Goal: Task Accomplishment & Management: Use online tool/utility

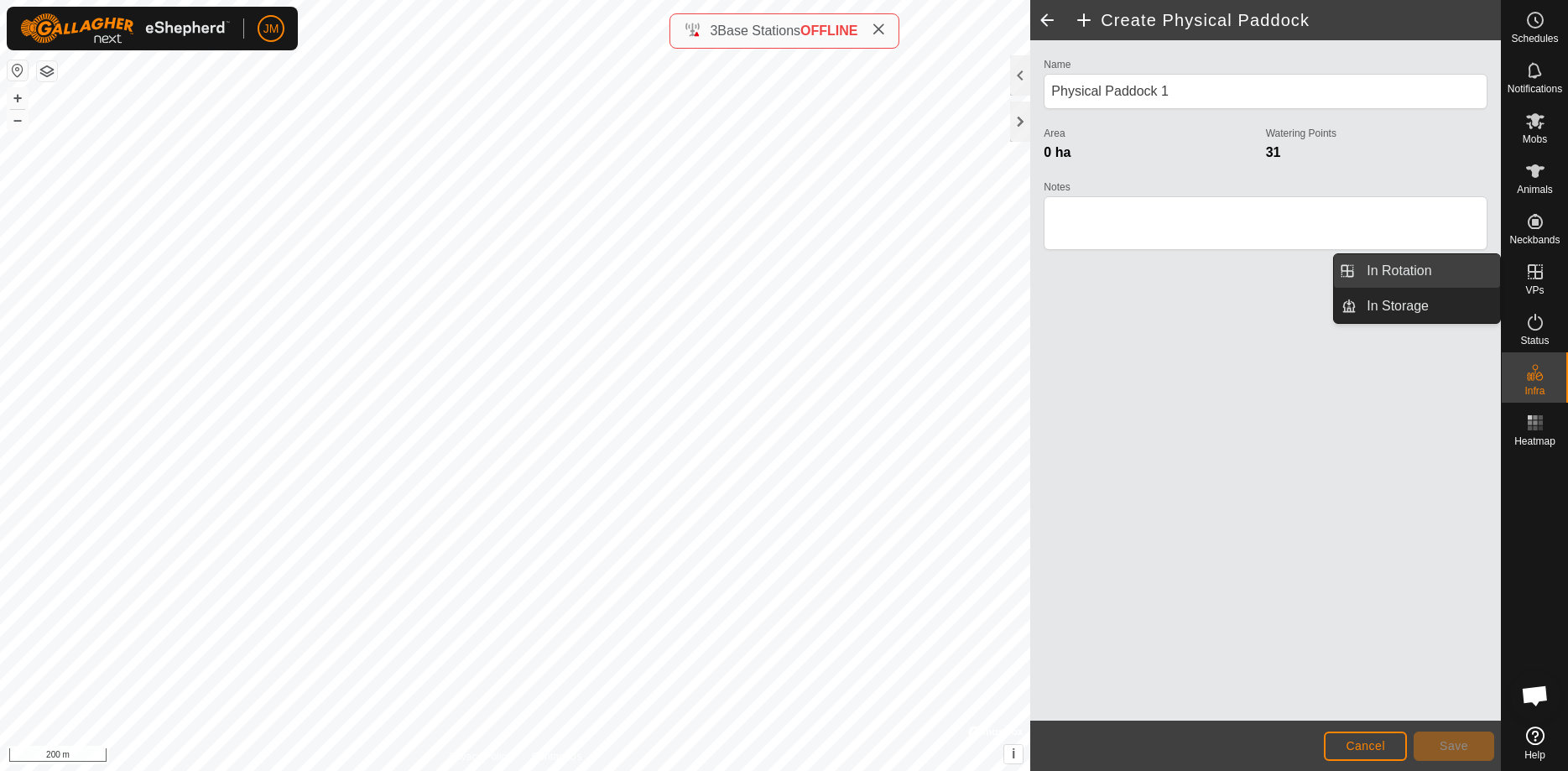
click at [1433, 268] on link "In Rotation" at bounding box center [1428, 270] width 144 height 34
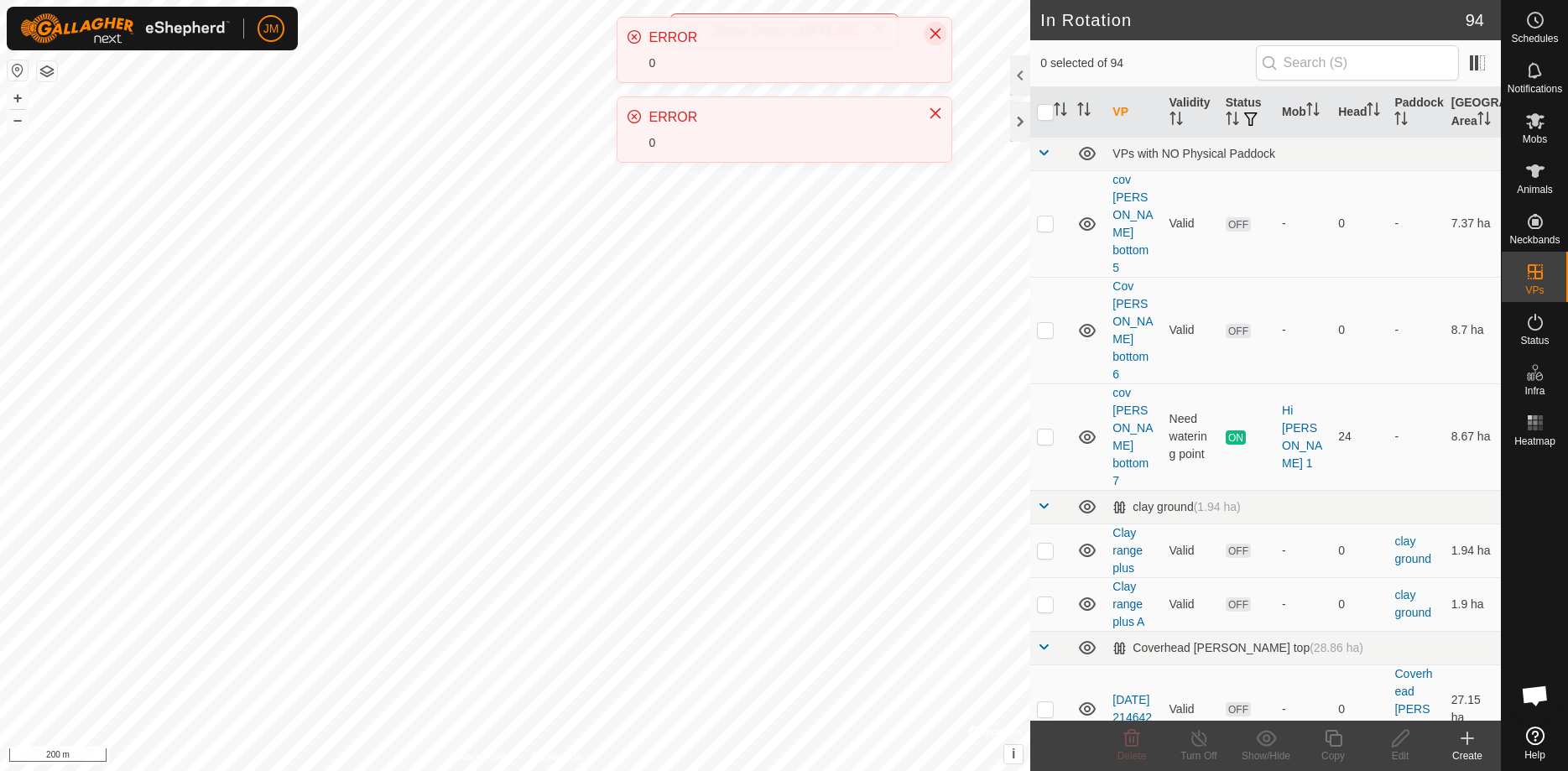
click at [936, 32] on icon "Close" at bounding box center [935, 34] width 11 height 11
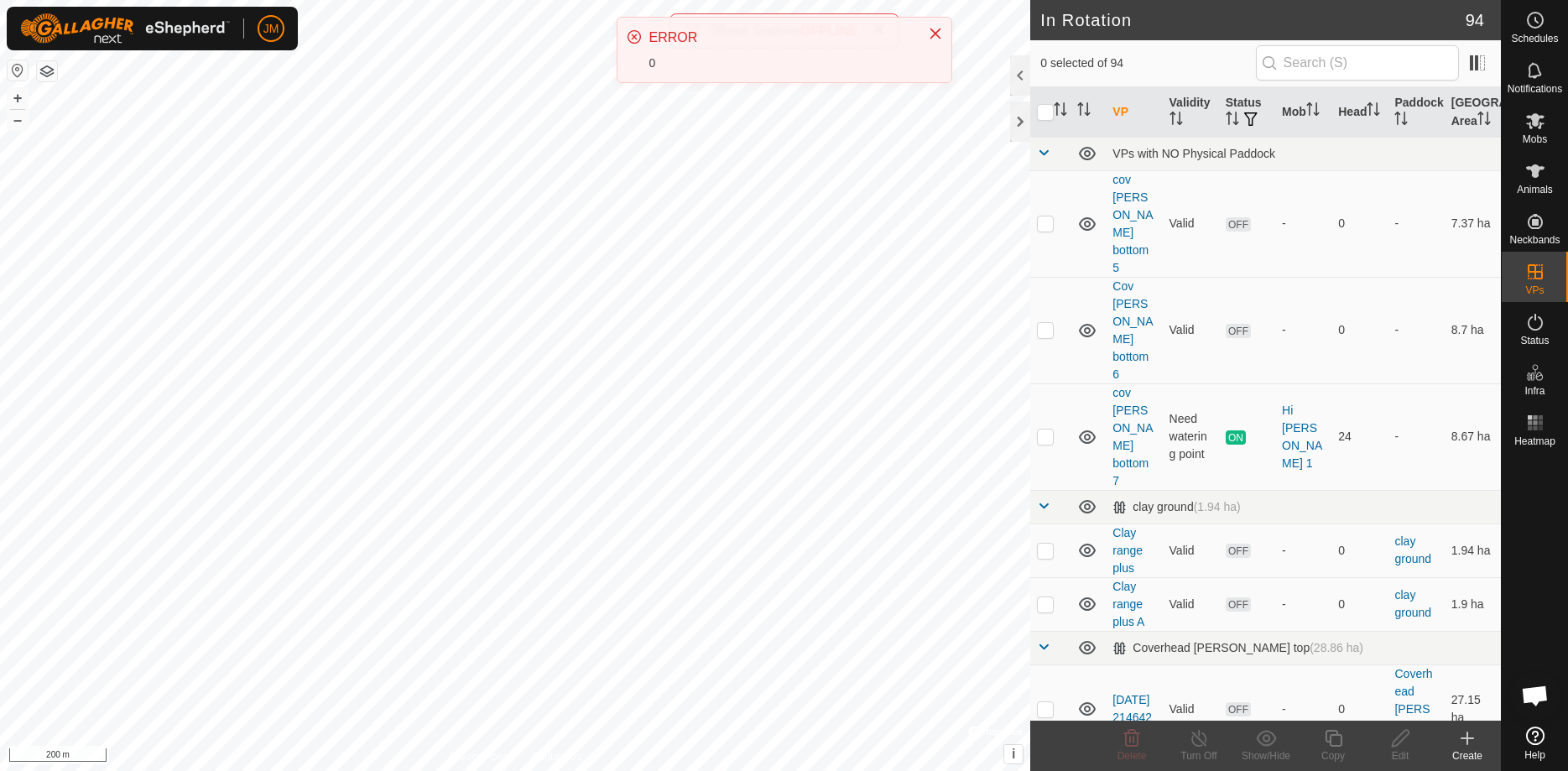
click at [936, 32] on icon "Close" at bounding box center [935, 34] width 11 height 11
checkbox input "true"
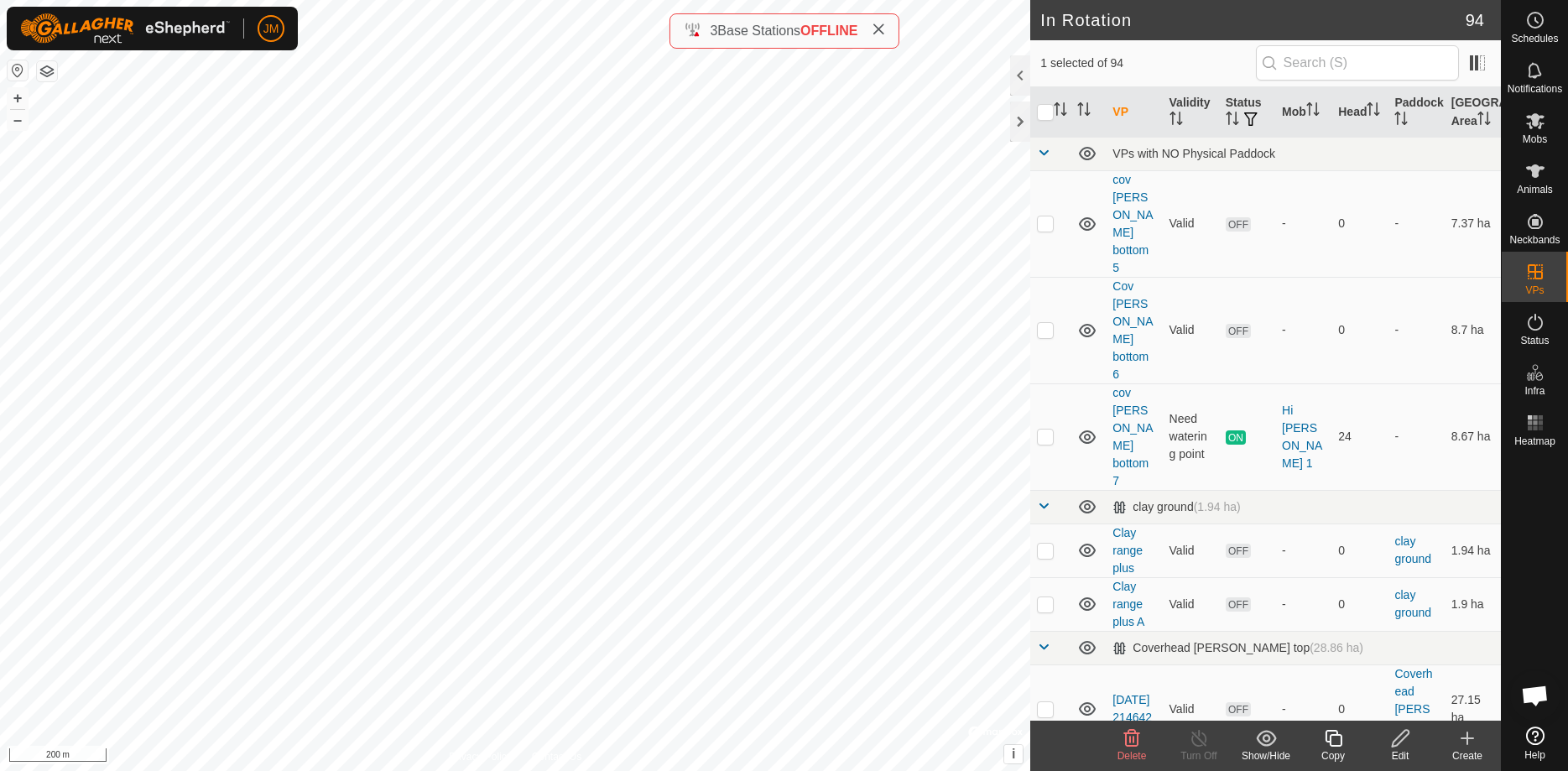
click at [1402, 747] on icon at bounding box center [1400, 738] width 21 height 20
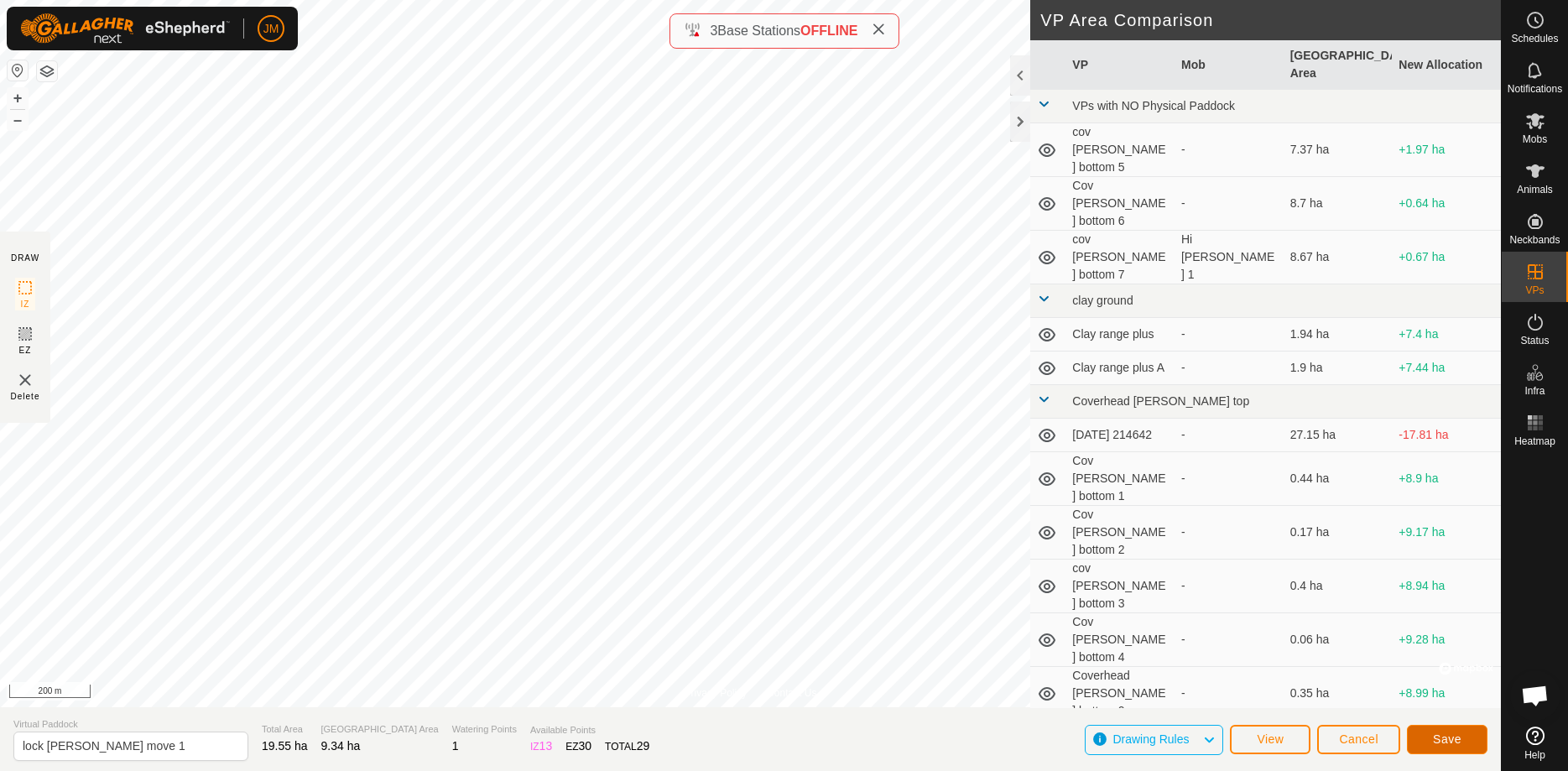
click at [1451, 742] on span "Save" at bounding box center [1446, 739] width 28 height 14
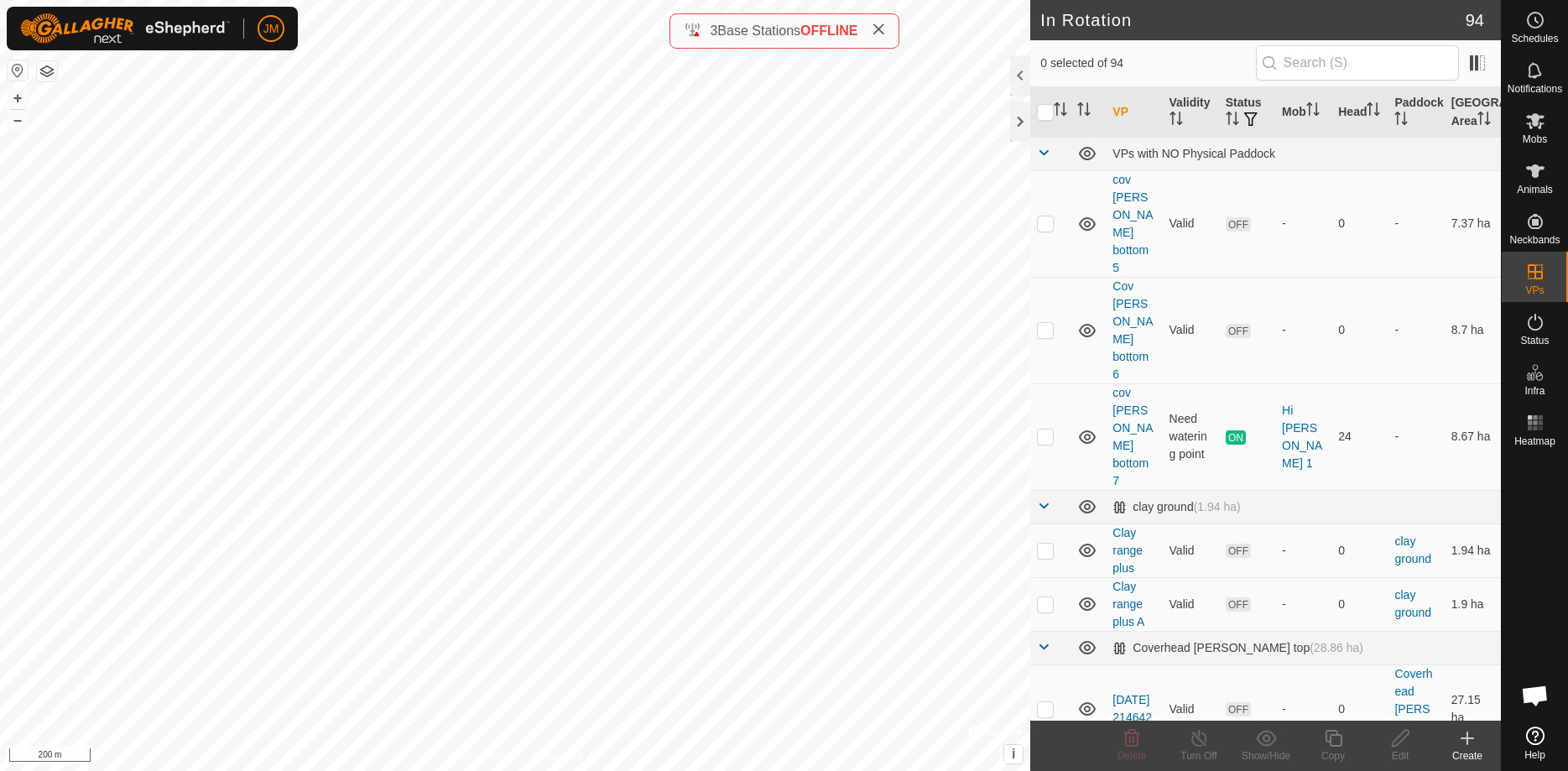
checkbox input "true"
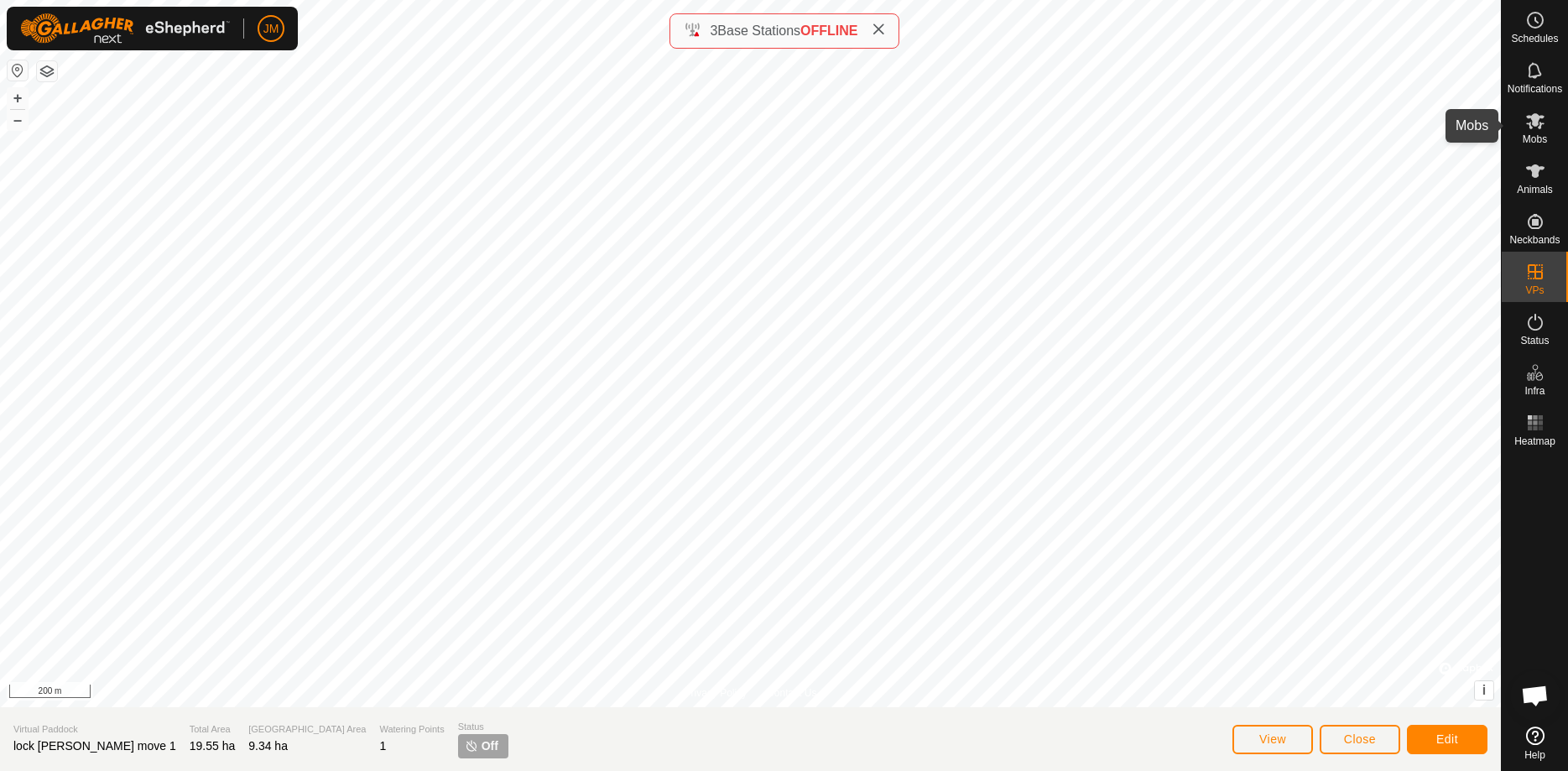
click at [1537, 130] on icon at bounding box center [1535, 121] width 20 height 20
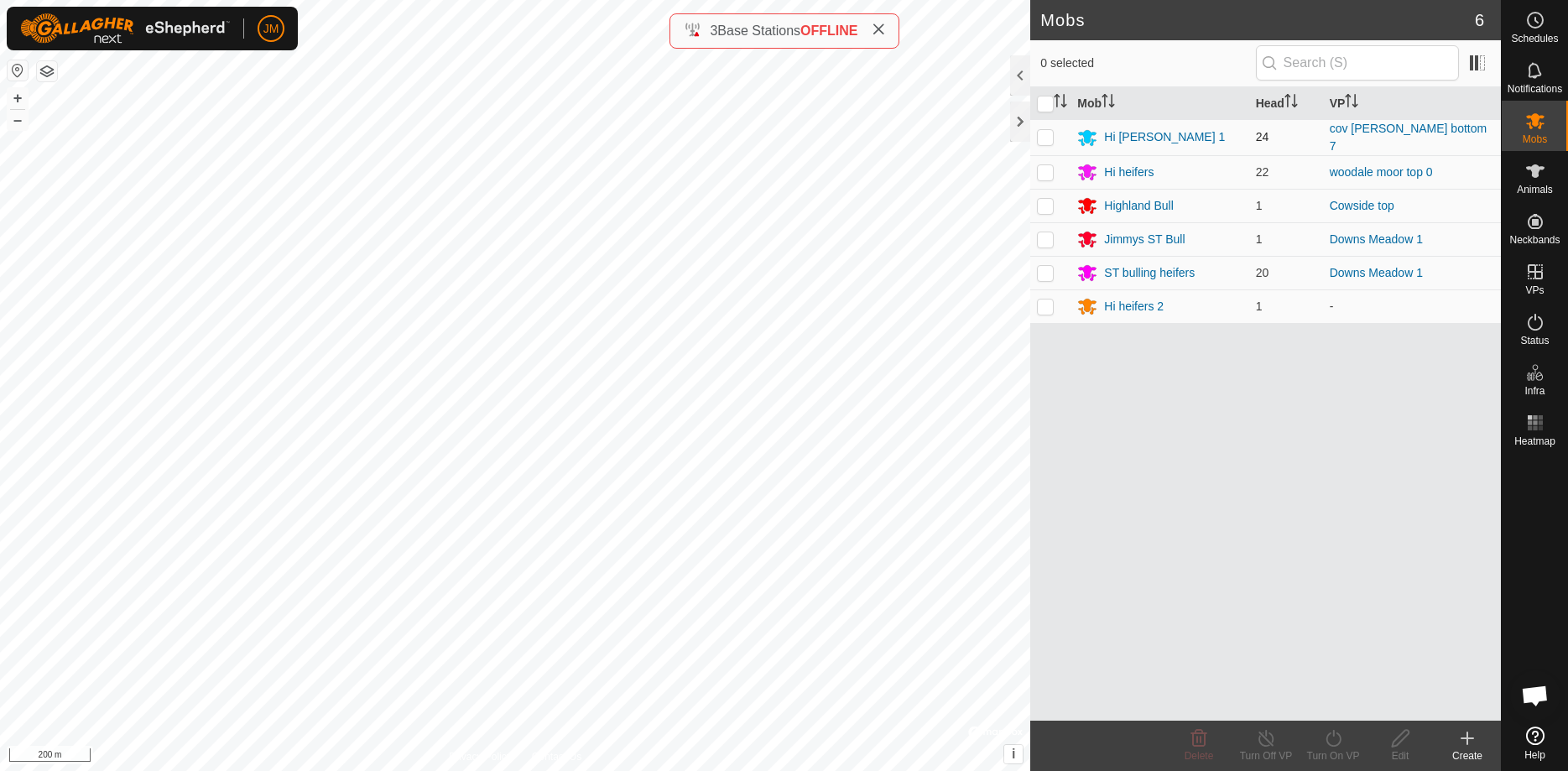
click at [1051, 136] on p-checkbox at bounding box center [1045, 137] width 16 height 14
checkbox input "true"
click at [1336, 738] on icon at bounding box center [1332, 738] width 21 height 20
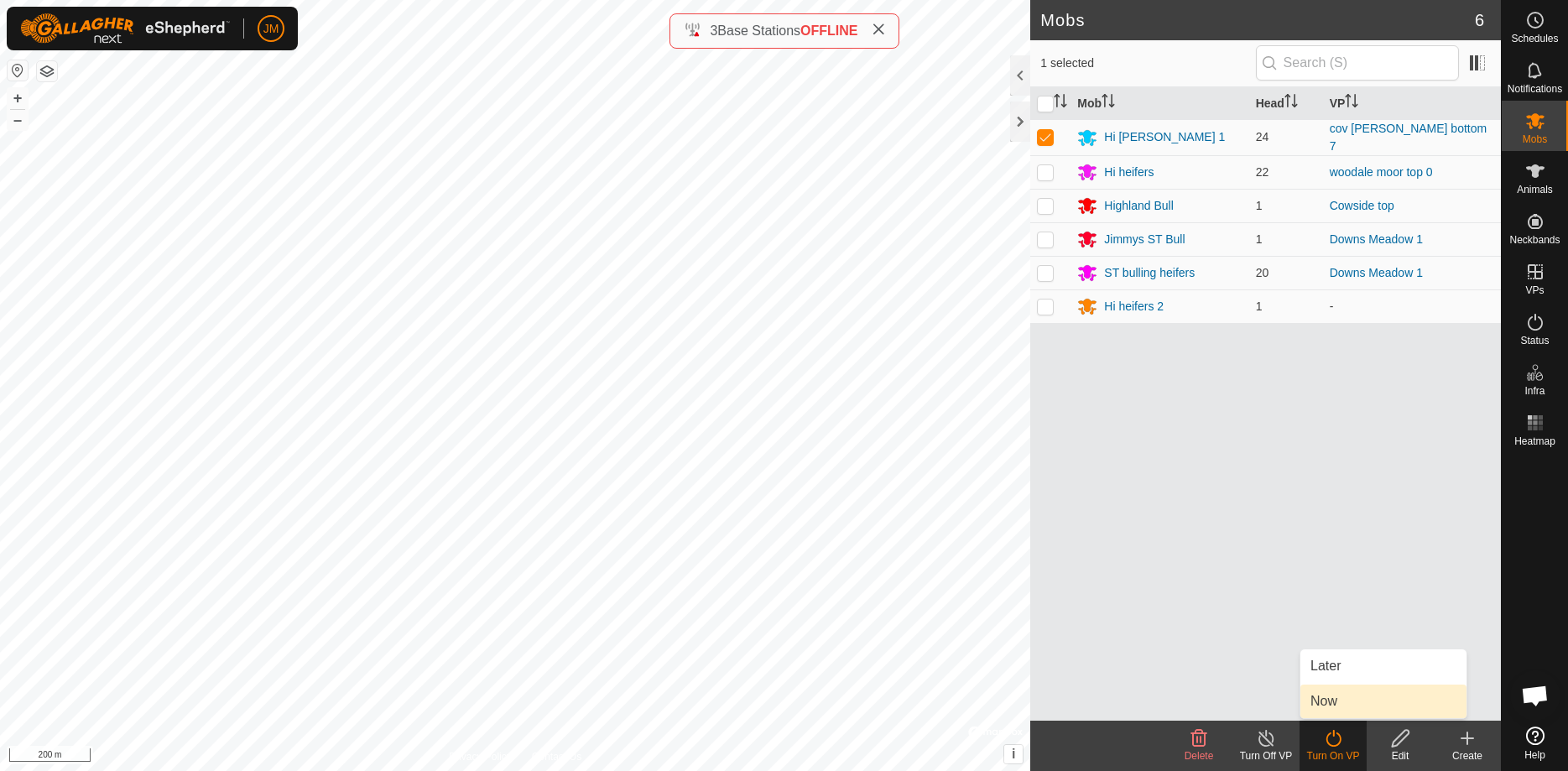
click at [1339, 703] on link "Now" at bounding box center [1383, 701] width 166 height 34
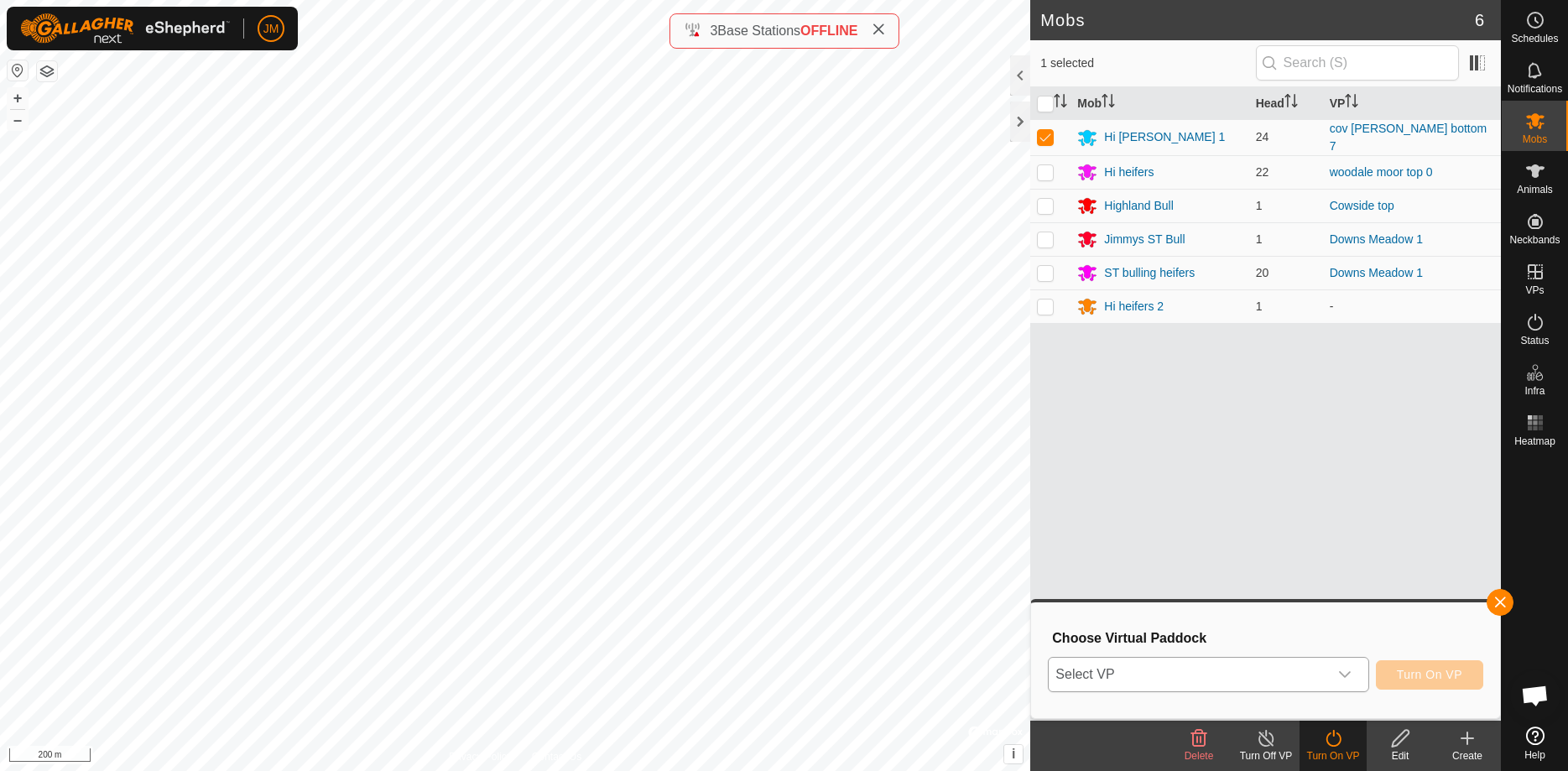
click at [1218, 674] on span "Select VP" at bounding box center [1188, 675] width 279 height 34
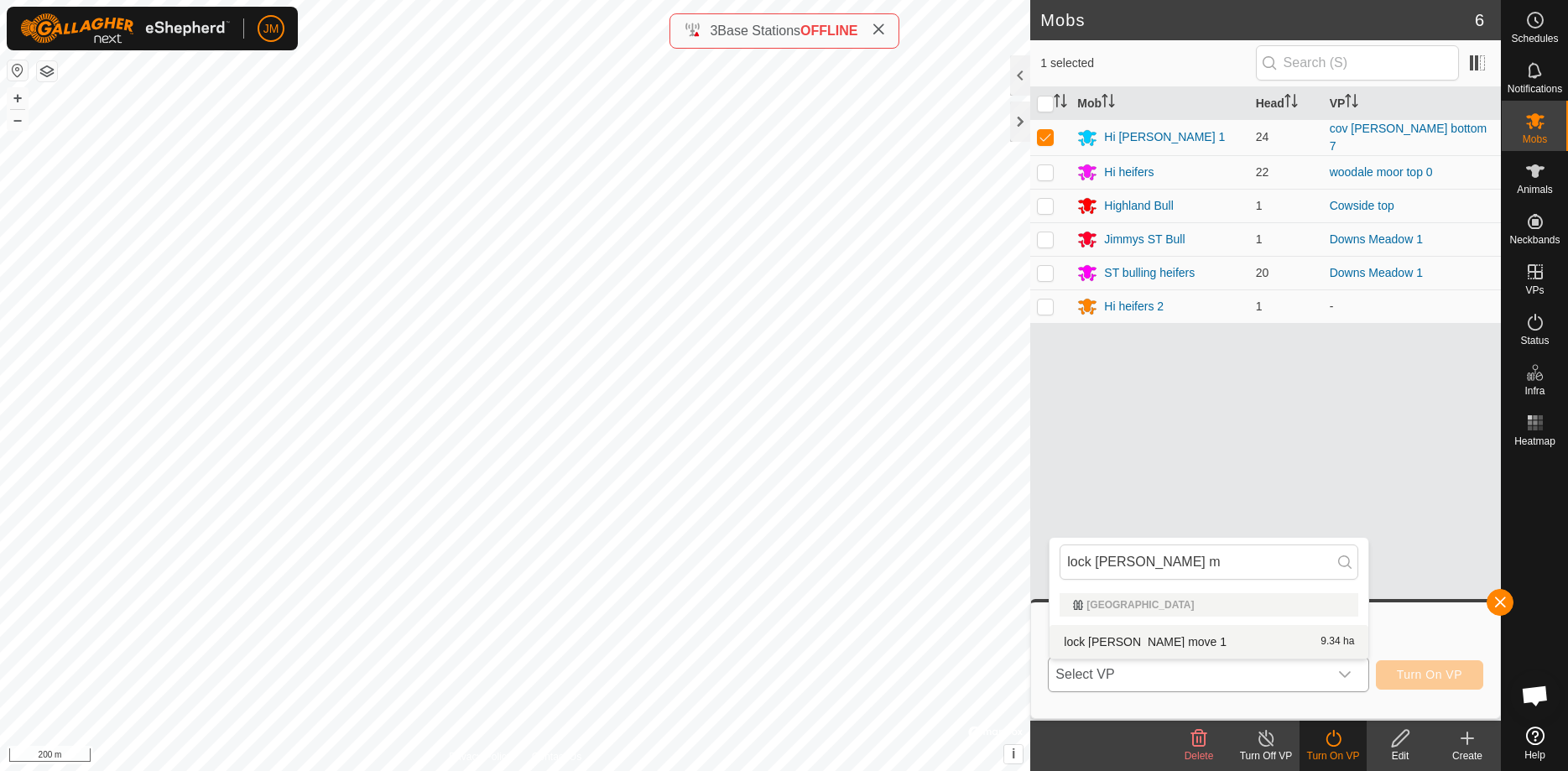
type input "lock [PERSON_NAME] m"
click at [1167, 648] on li "lock [PERSON_NAME] move 1 9.34 ha" at bounding box center [1209, 642] width 319 height 34
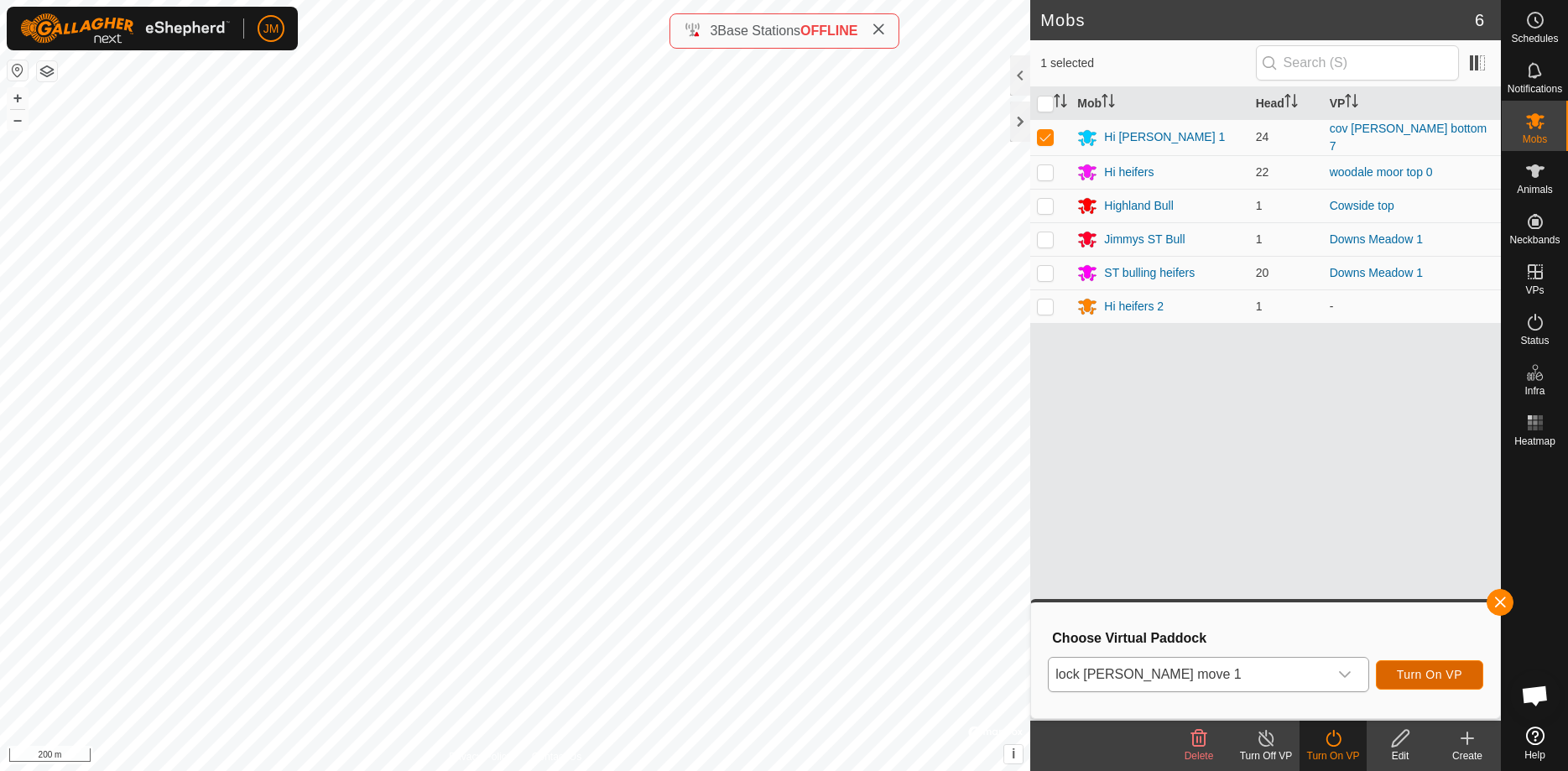
click at [1431, 674] on span "Turn On VP" at bounding box center [1429, 675] width 65 height 14
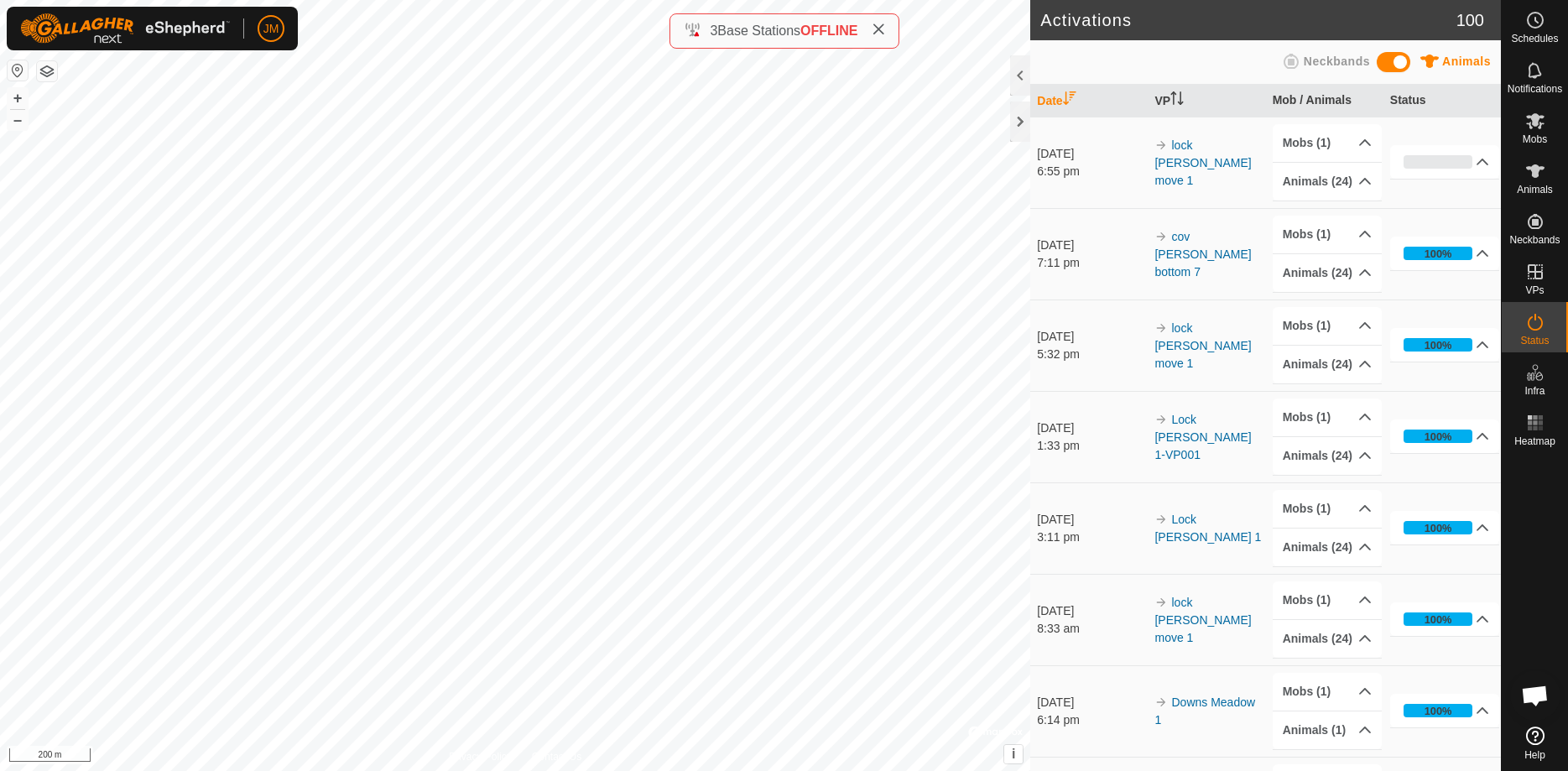
click at [883, 30] on icon at bounding box center [878, 29] width 14 height 14
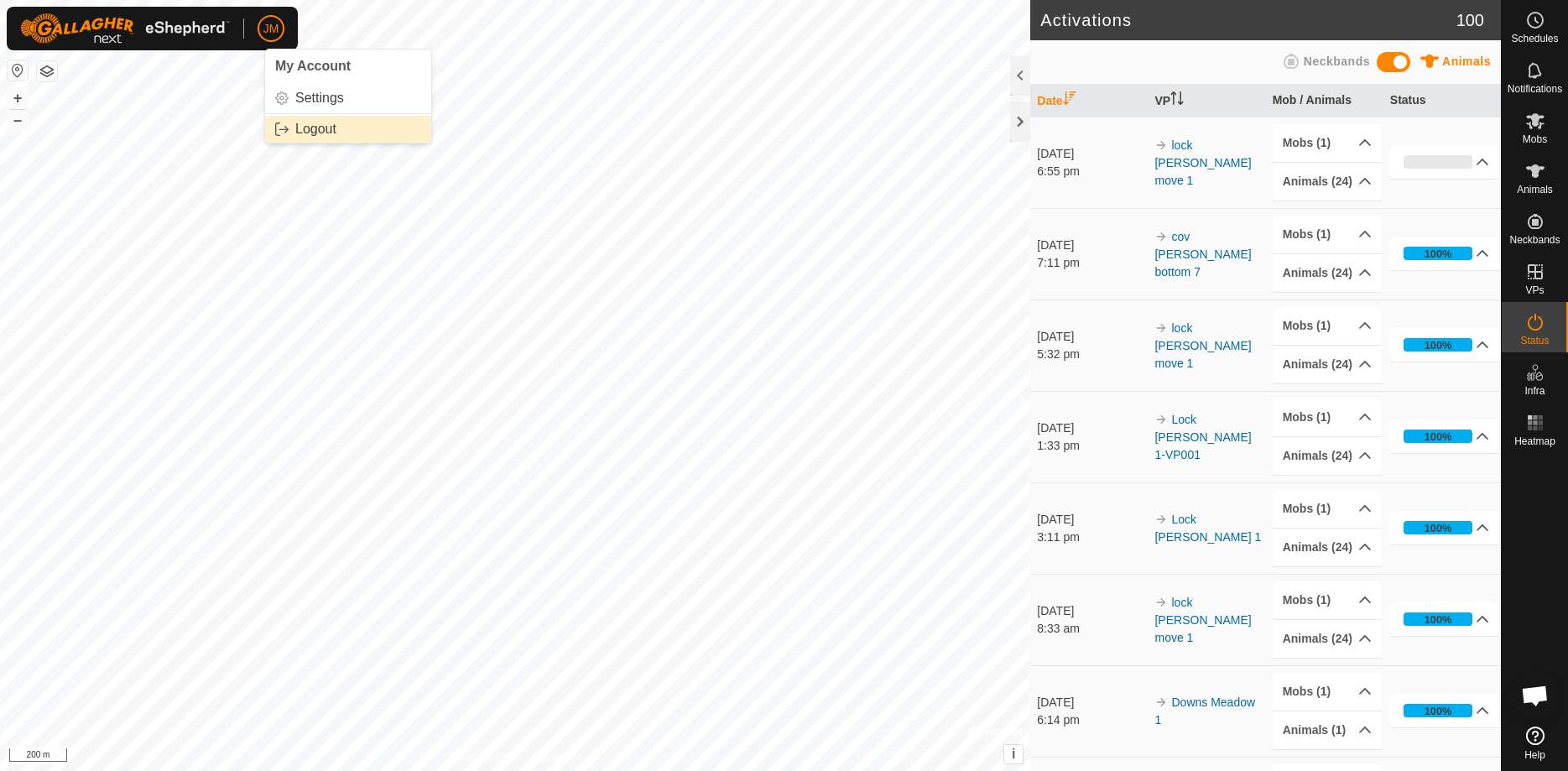
click at [317, 128] on link "Logout" at bounding box center [347, 128] width 166 height 27
